Goal: Check status

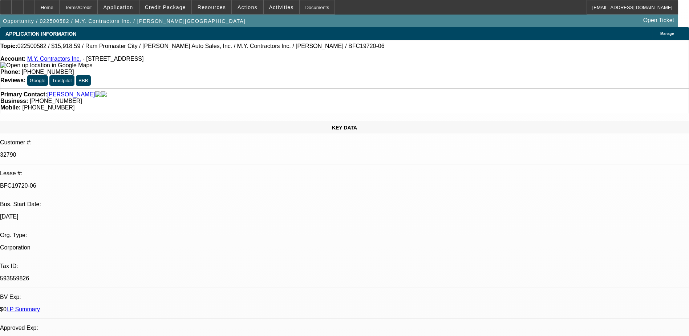
select select "0"
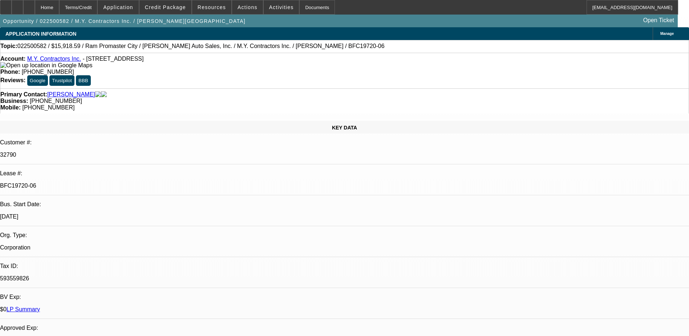
select select "0"
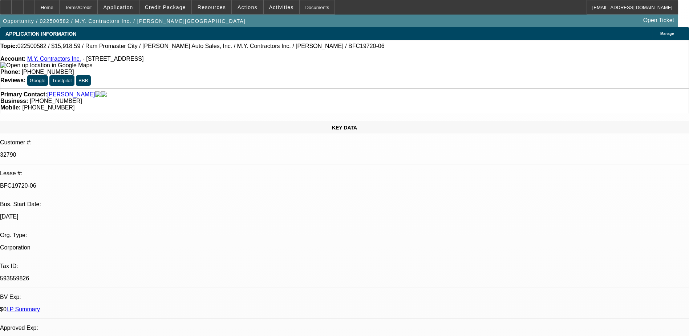
select select "0"
select select "1"
select select "3"
select select "6"
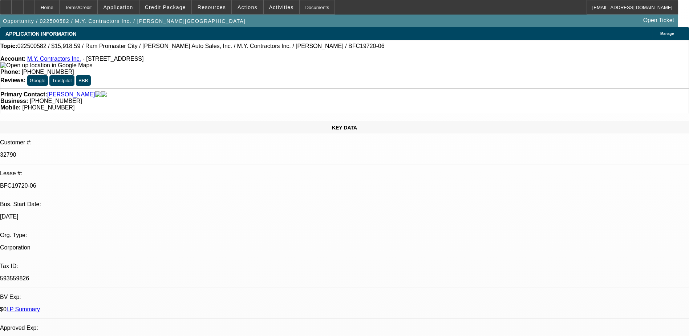
select select "1"
select select "6"
select select "1"
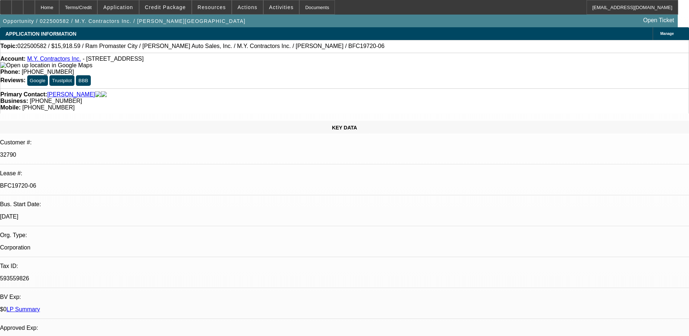
select select "6"
select select "1"
select select "6"
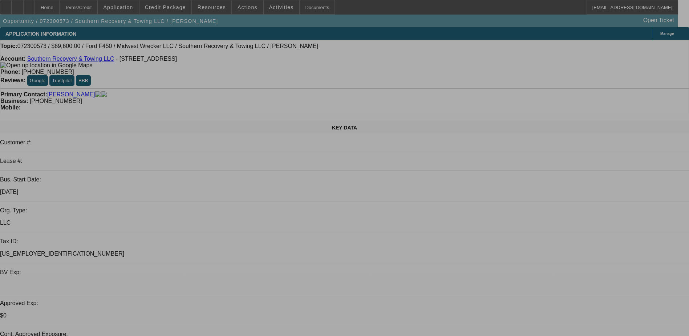
select select "0"
select select "2"
select select "0"
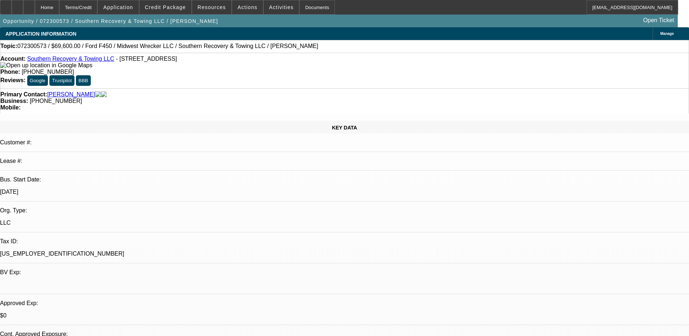
select select "0"
select select "2"
select select "0"
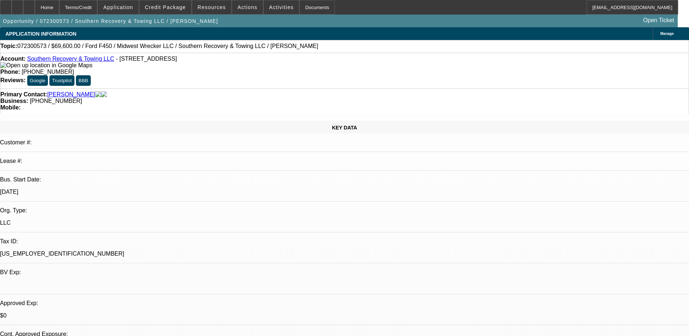
select select "0"
select select "1"
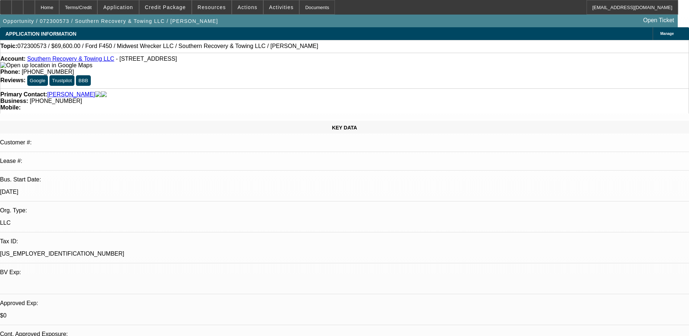
select select "2"
select select "6"
select select "1"
select select "2"
select select "6"
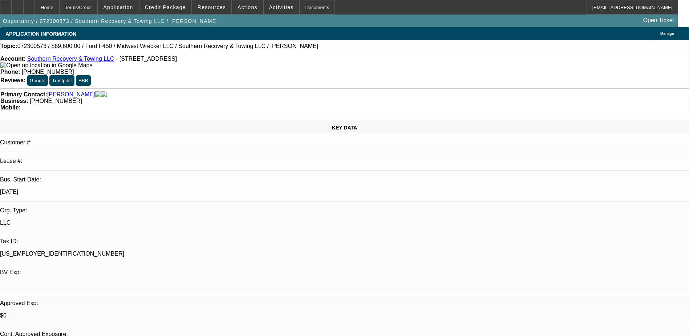
select select "1"
select select "6"
select select "1"
select select "3"
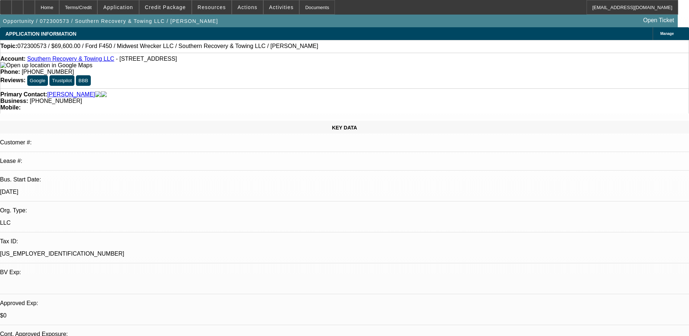
select select "6"
